Goal: Book appointment/travel/reservation

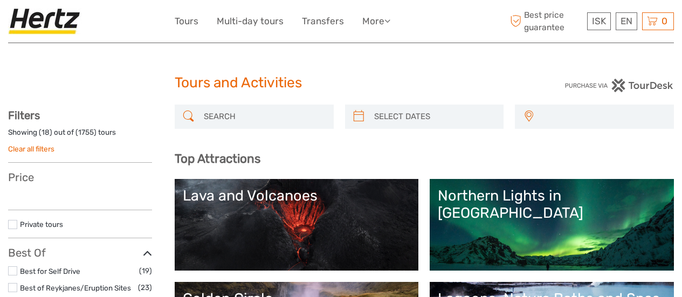
select select
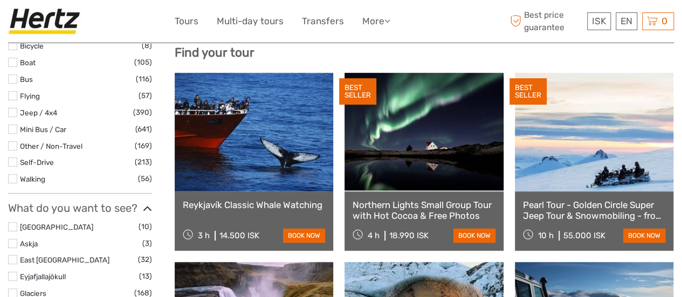
select select
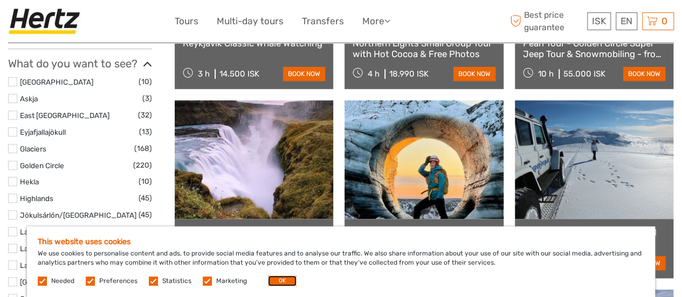
click at [280, 281] on button "OK" at bounding box center [282, 280] width 29 height 11
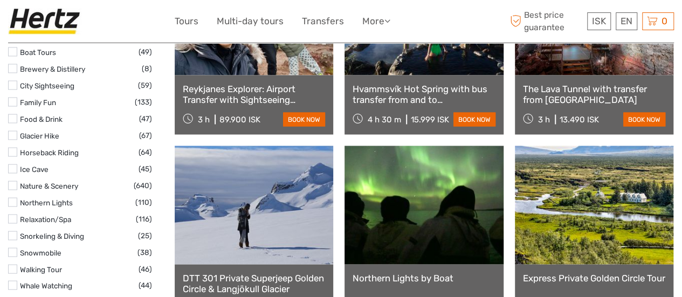
scroll to position [1040, 0]
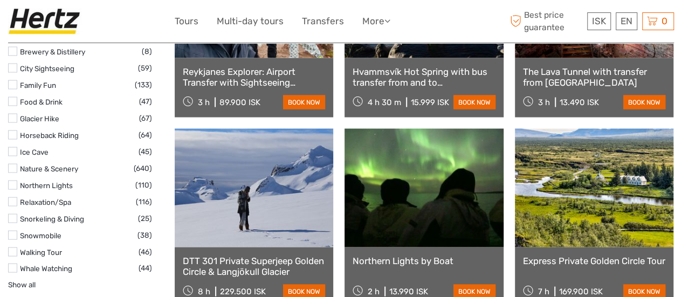
click at [17, 114] on label at bounding box center [12, 118] width 9 height 9
click at [0, 0] on input "checkbox" at bounding box center [0, 0] width 0 height 0
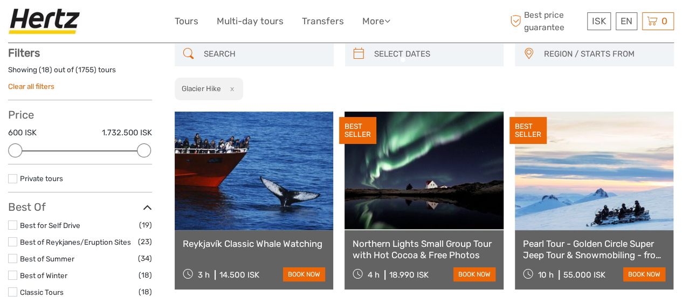
scroll to position [61, 0]
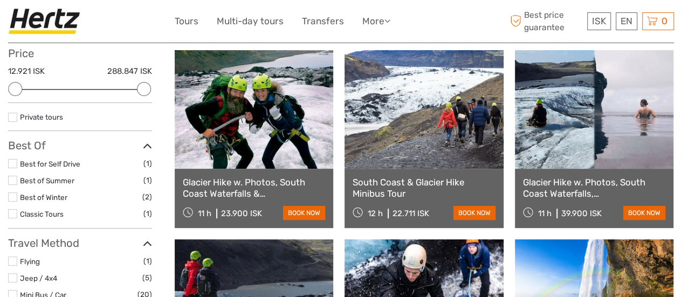
scroll to position [115, 0]
